Goal: Information Seeking & Learning: Learn about a topic

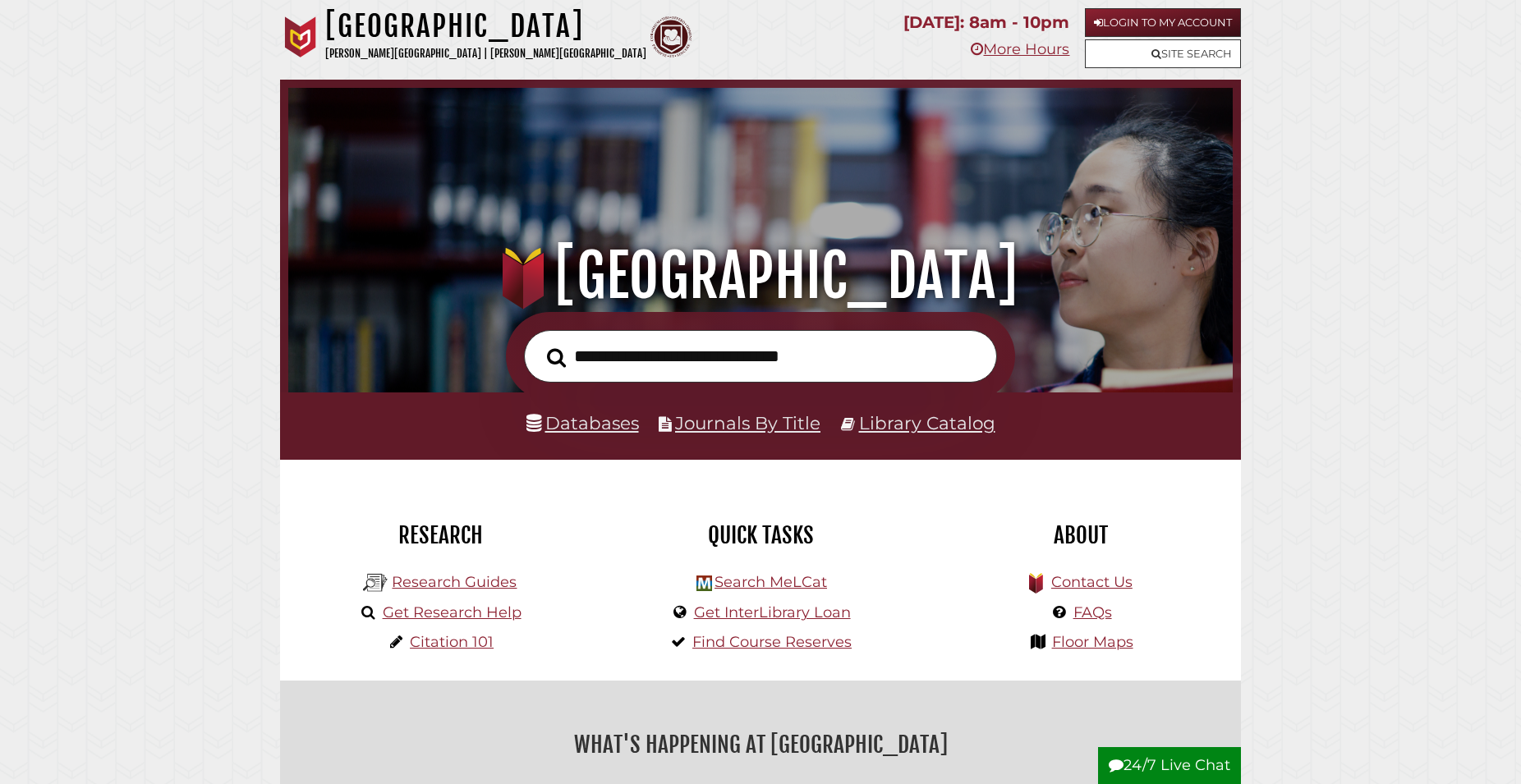
scroll to position [312, 936]
click at [1205, 28] on link "Login to My Account" at bounding box center [1163, 23] width 156 height 29
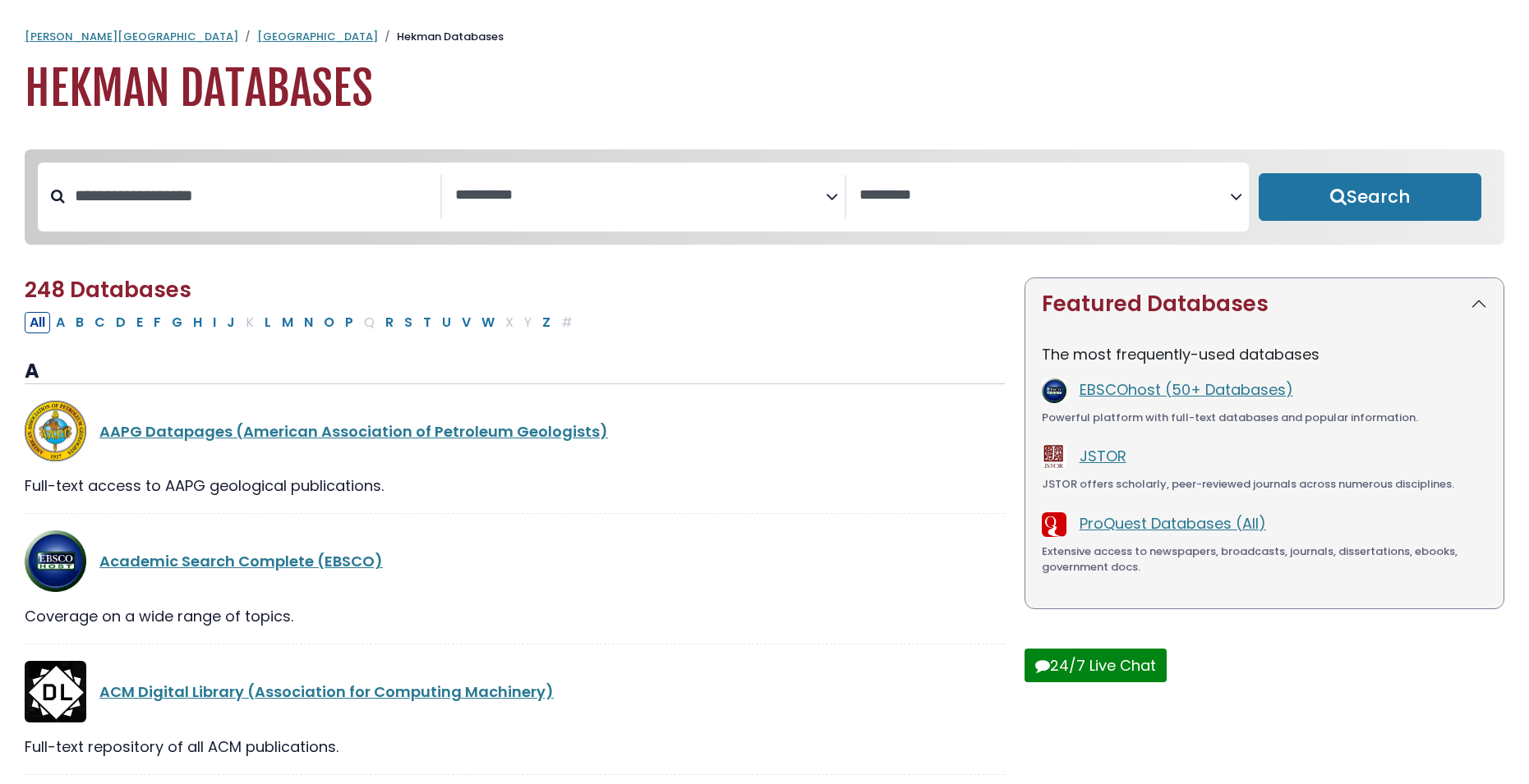
select select "Database Subject Filter"
select select "Database Vendors Filter"
click at [351, 324] on button "P" at bounding box center [349, 322] width 18 height 21
select select "Database Subject Filter"
select select "Database Vendors Filter"
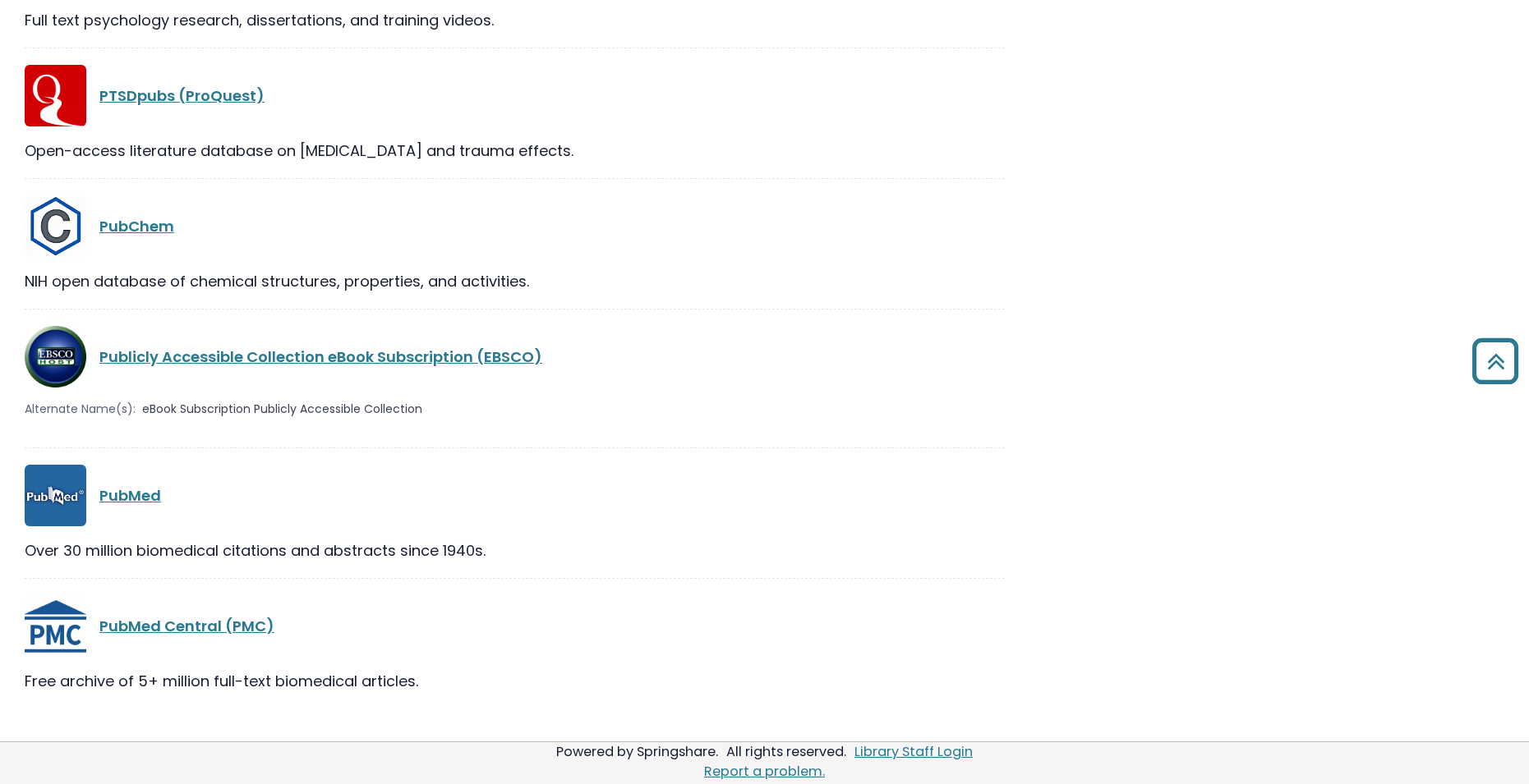
scroll to position [2942, 0]
click at [107, 490] on link "PubMed" at bounding box center [130, 494] width 62 height 21
